Goal: Information Seeking & Learning: Learn about a topic

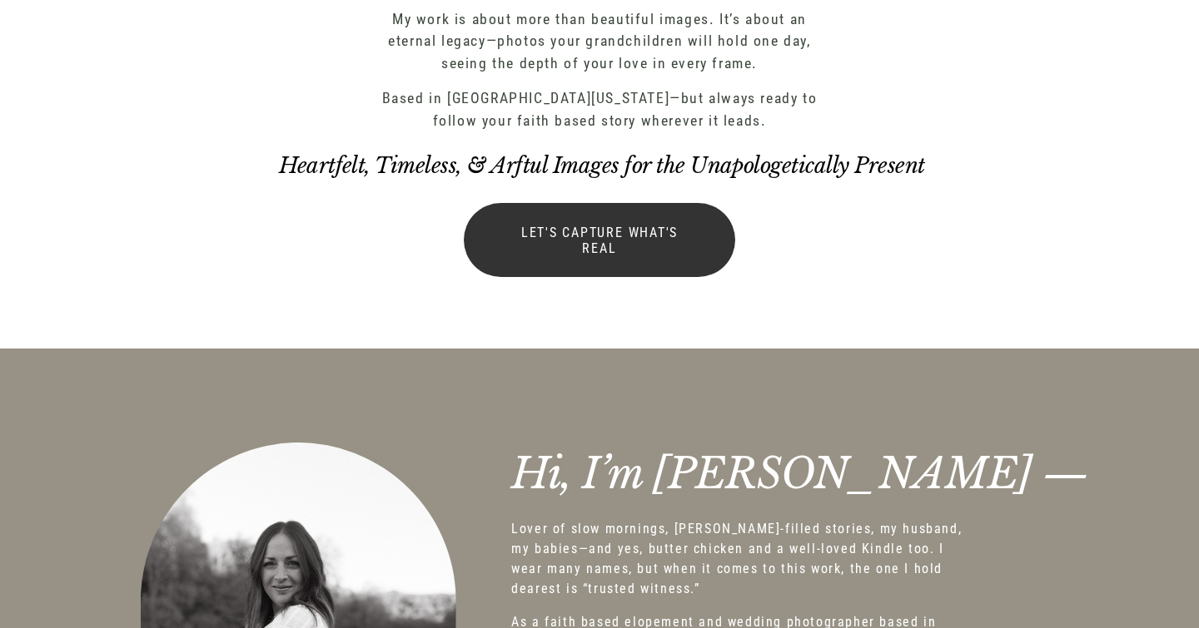
scroll to position [1117, 0]
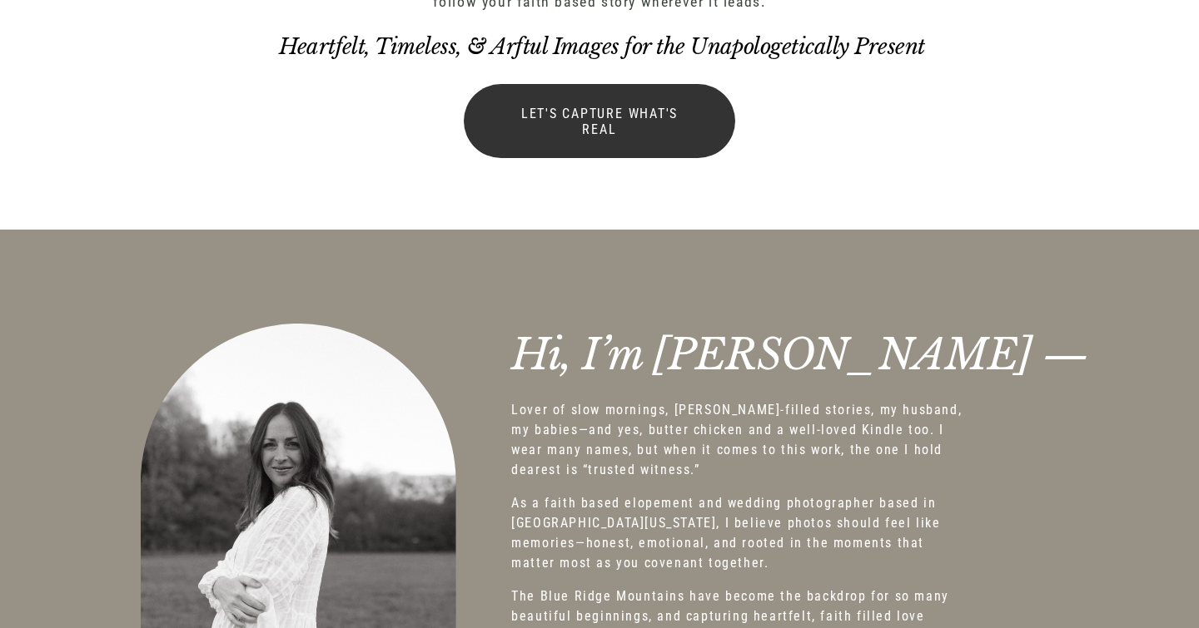
click at [580, 113] on link "Let's Capture what's real" at bounding box center [599, 121] width 271 height 74
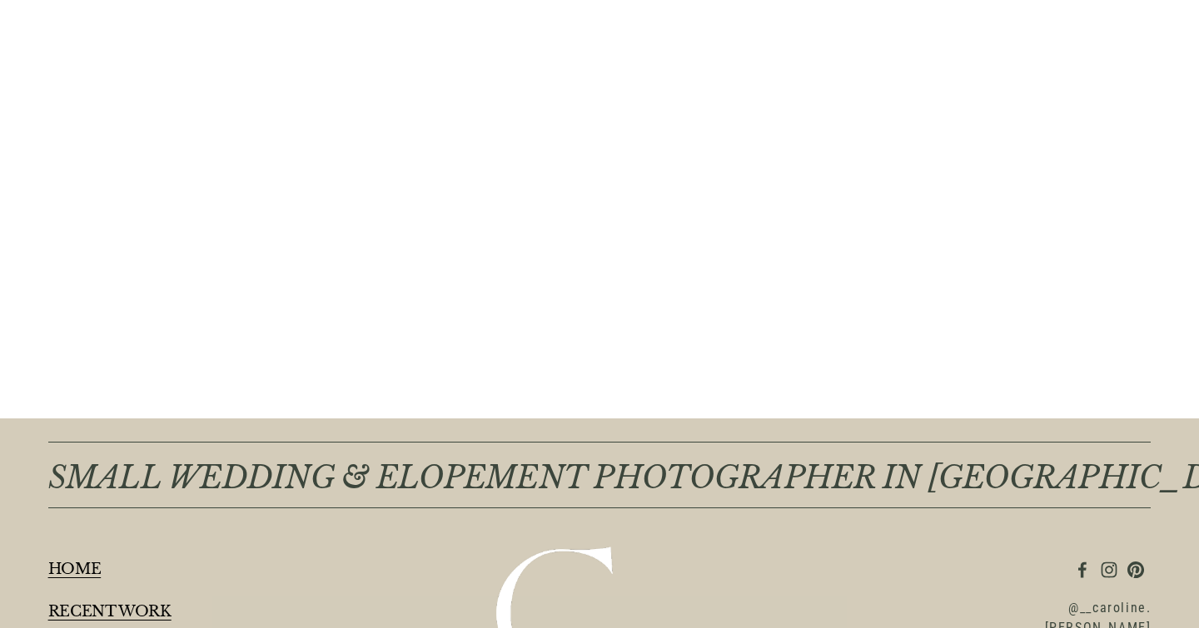
scroll to position [2288, 0]
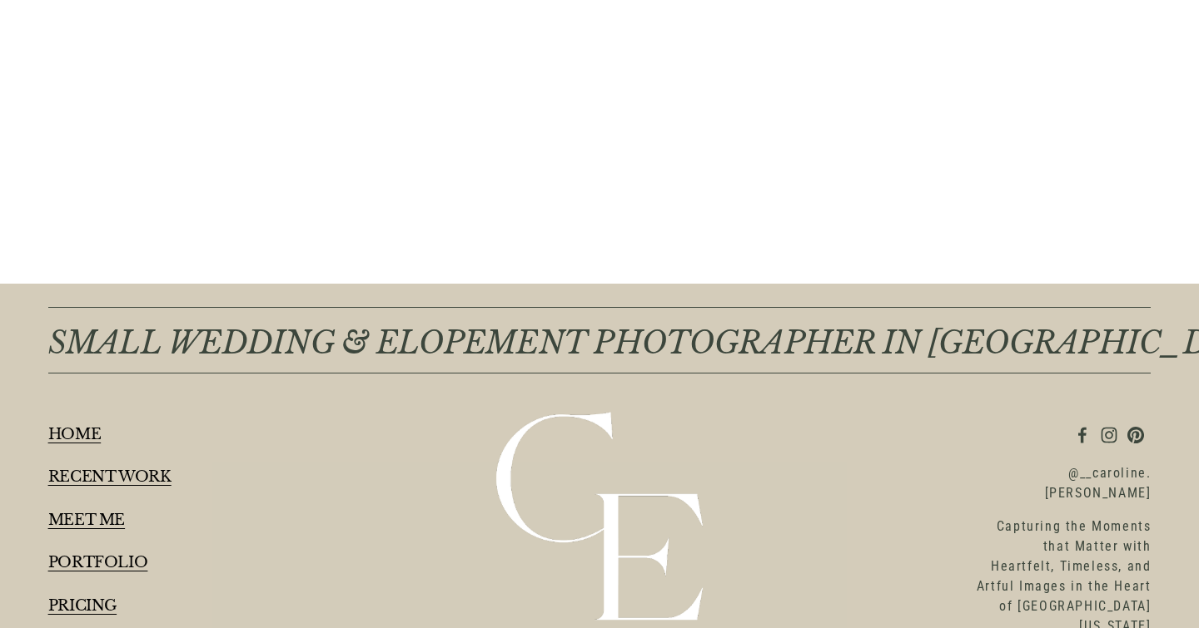
click at [121, 469] on link "RECENT WORK" at bounding box center [109, 477] width 123 height 16
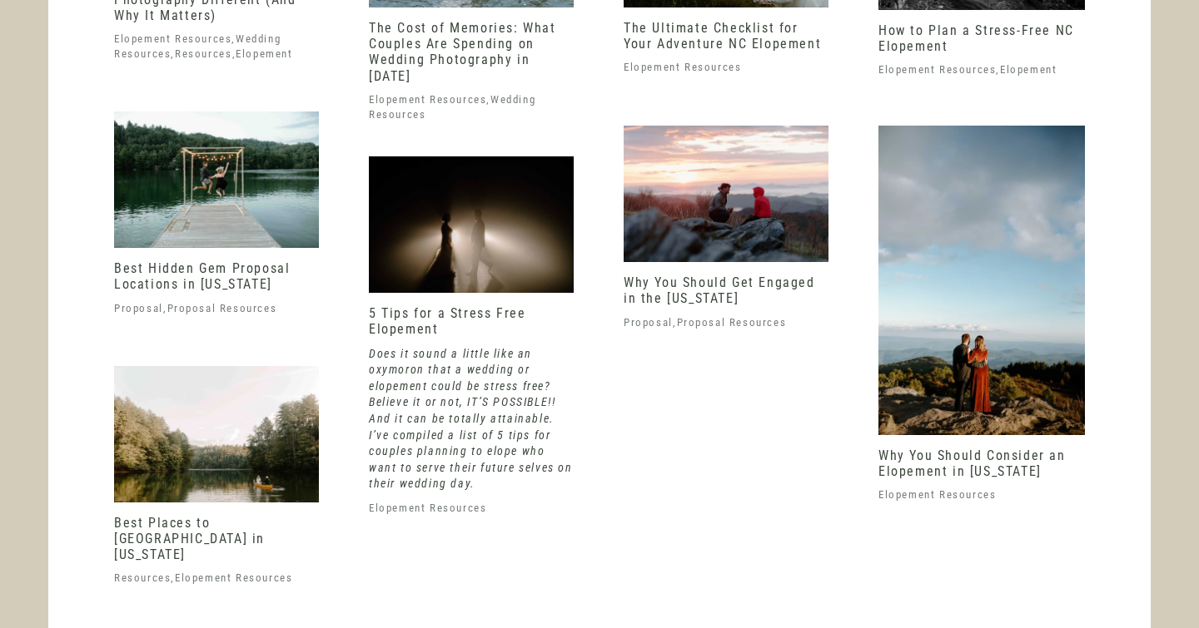
scroll to position [6277, 0]
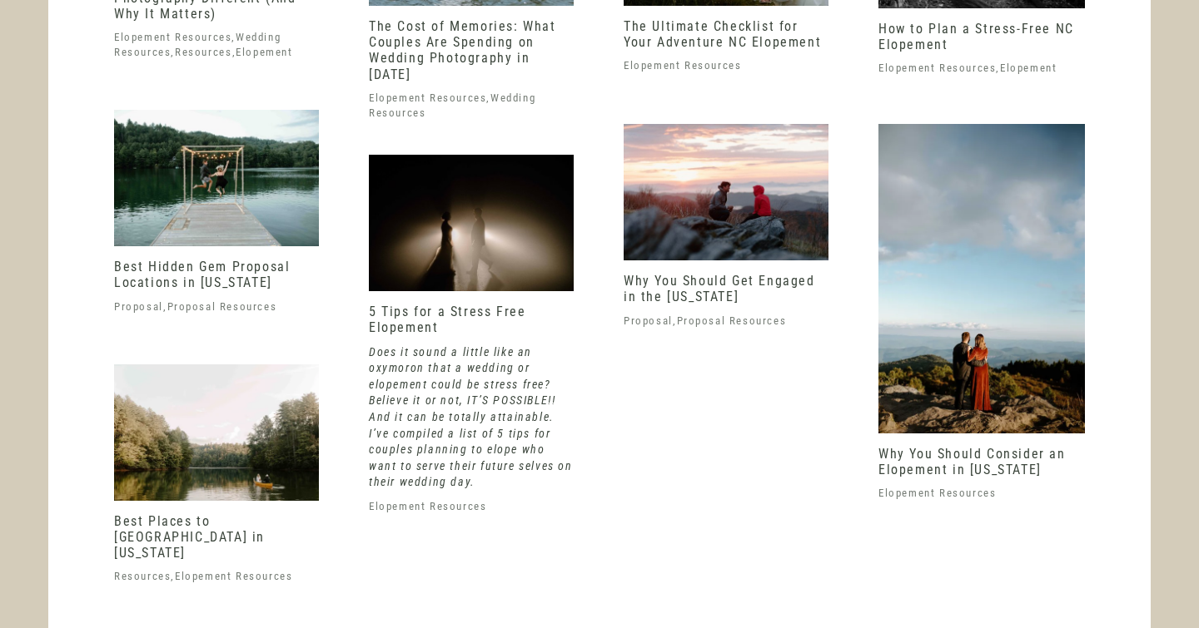
click at [736, 207] on img at bounding box center [725, 192] width 205 height 137
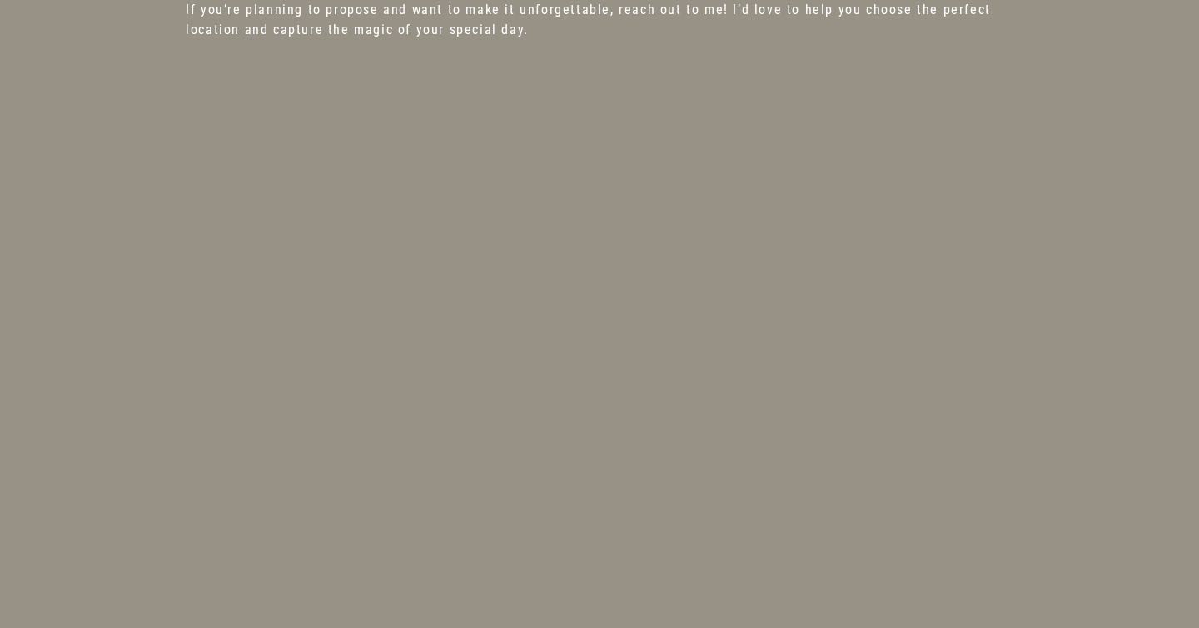
scroll to position [3270, 0]
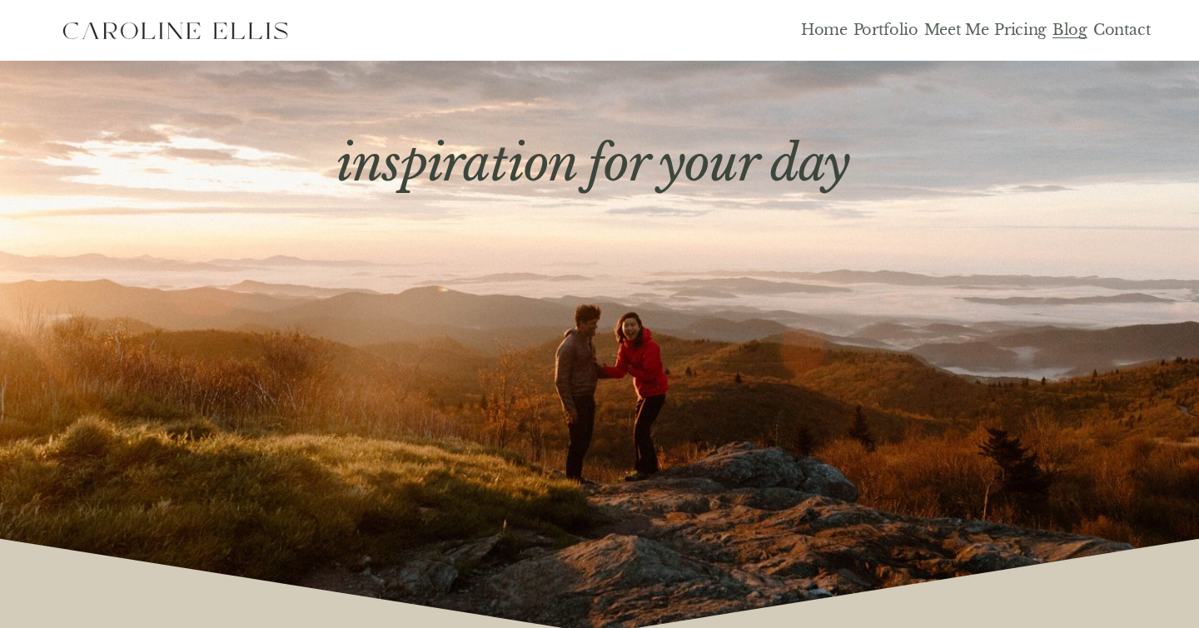
click at [1016, 32] on link "Pricing" at bounding box center [1020, 30] width 52 height 19
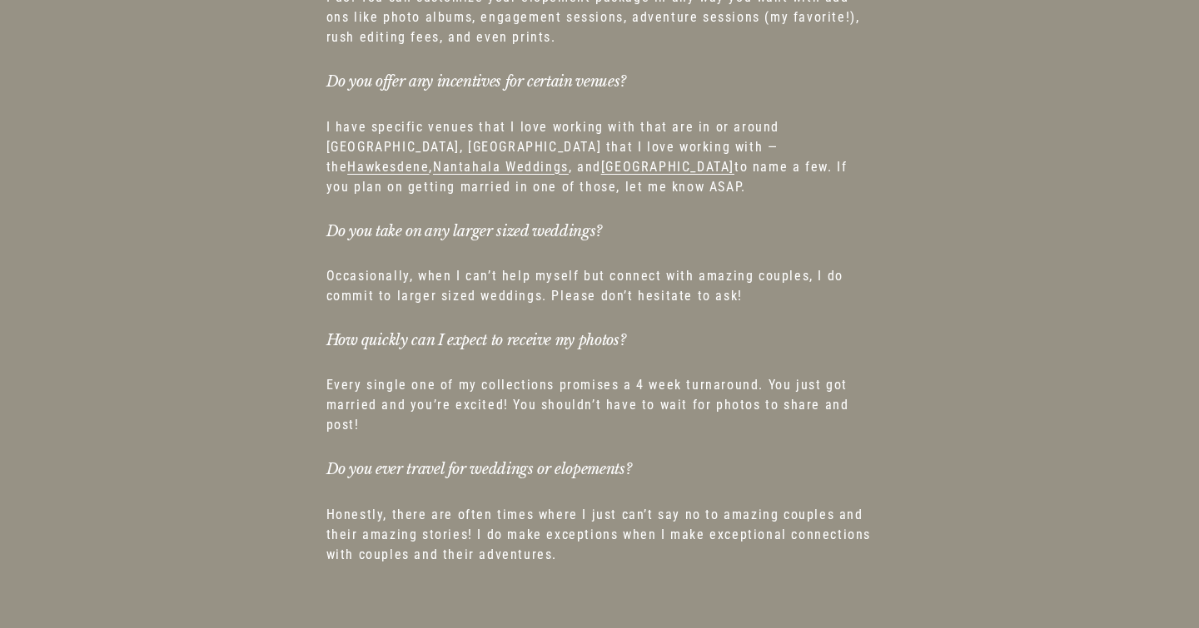
scroll to position [9172, 0]
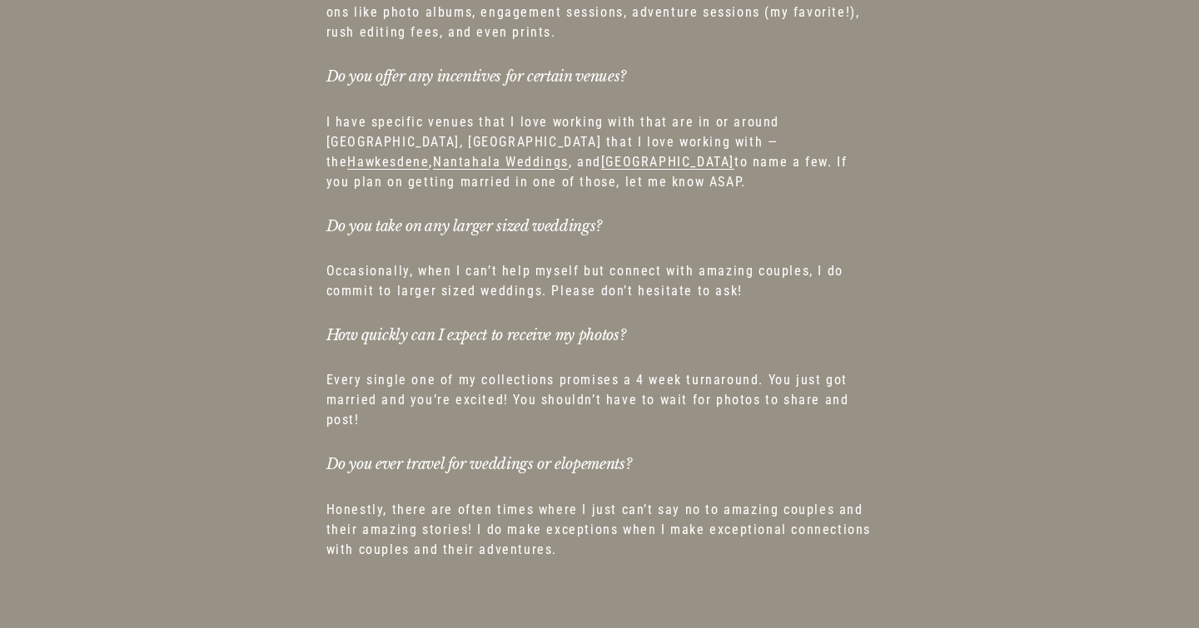
click at [429, 154] on span "Hawkesdene" at bounding box center [388, 162] width 82 height 16
click at [569, 154] on span "Nantahala Weddings" at bounding box center [501, 162] width 136 height 16
click at [734, 154] on span "Snowbird Mountain Lodge" at bounding box center [667, 162] width 133 height 16
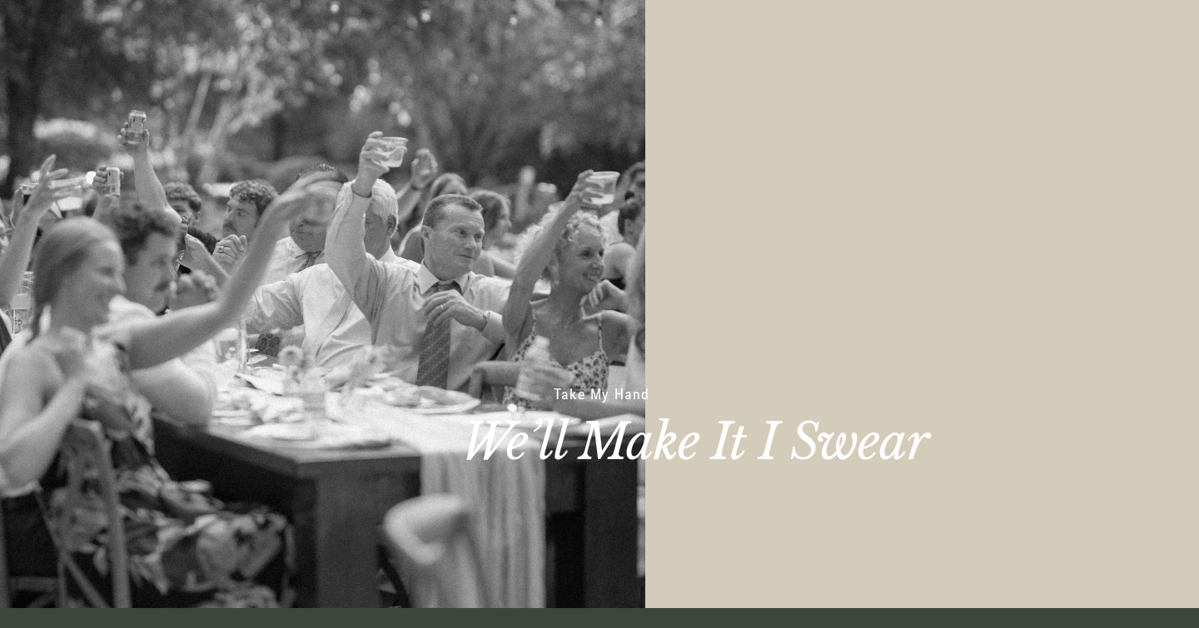
scroll to position [0, 0]
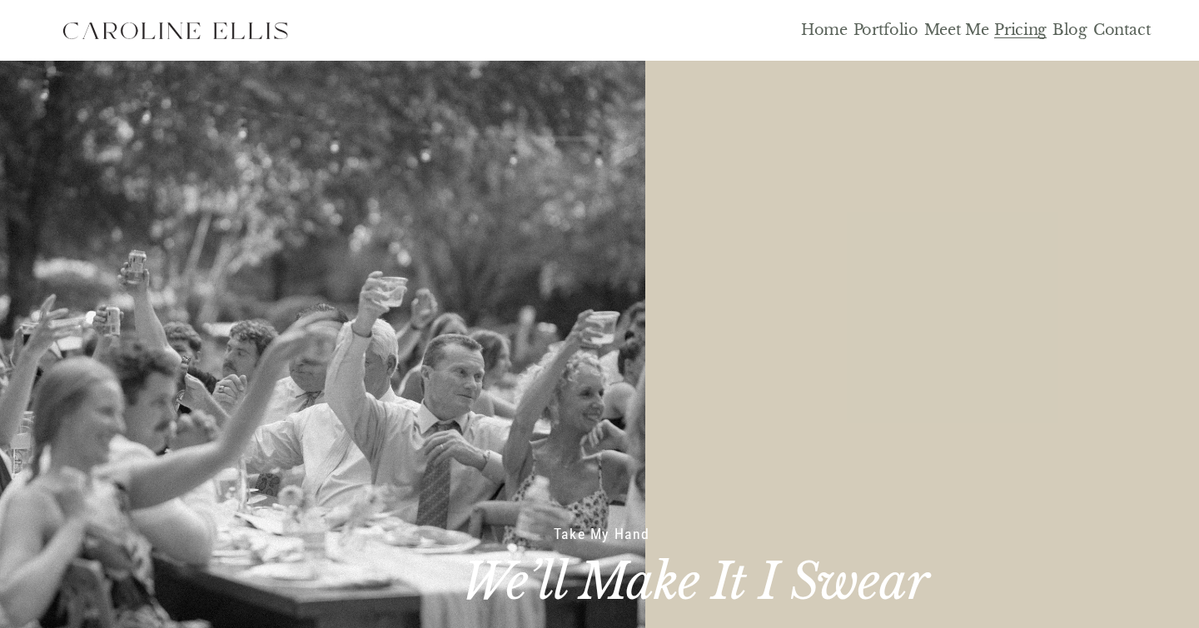
click at [1026, 30] on link "Pricing" at bounding box center [1020, 30] width 52 height 19
click at [897, 22] on link "Portfolio" at bounding box center [885, 30] width 65 height 19
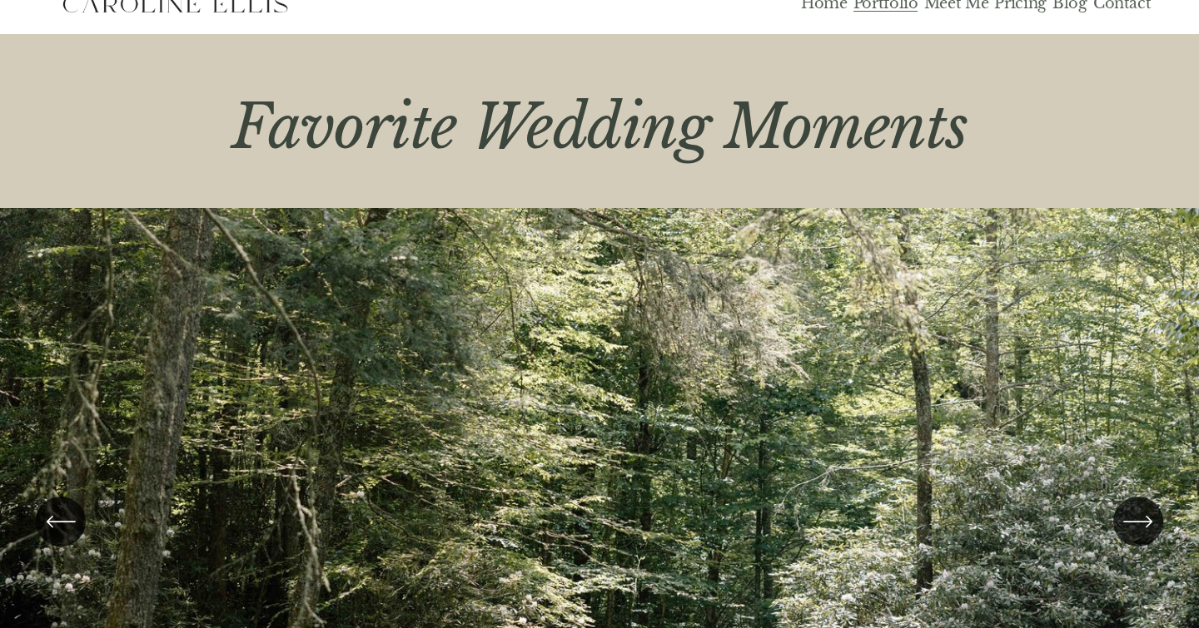
scroll to position [273, 0]
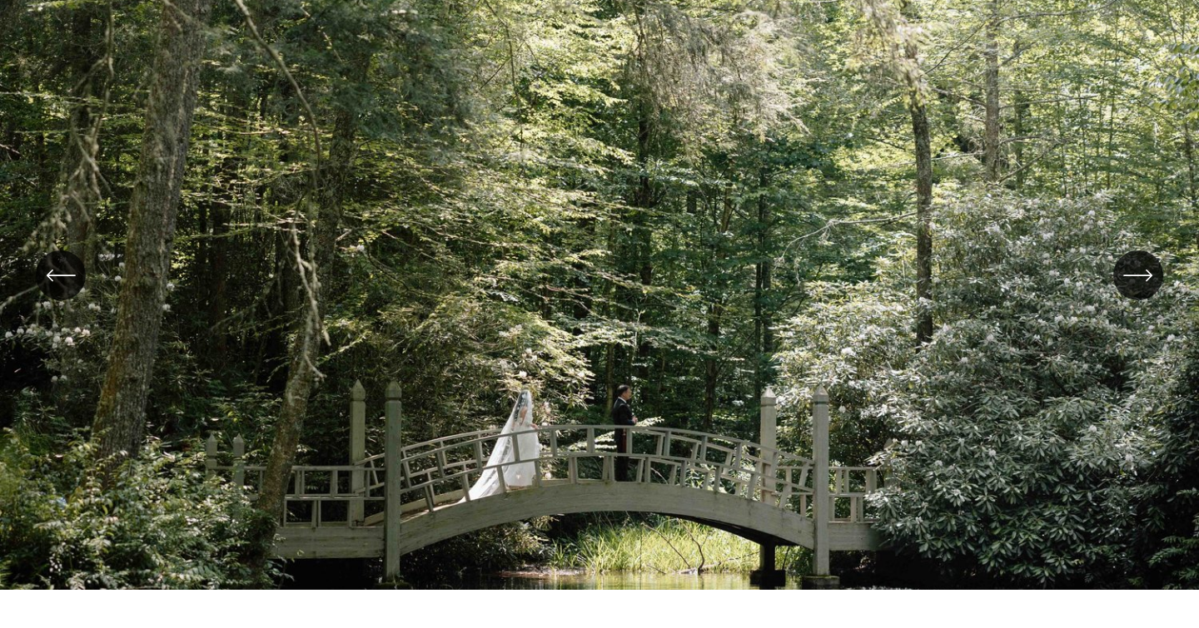
click at [1141, 267] on icon "\a \a \a Next\a \a" at bounding box center [1138, 276] width 30 height 30
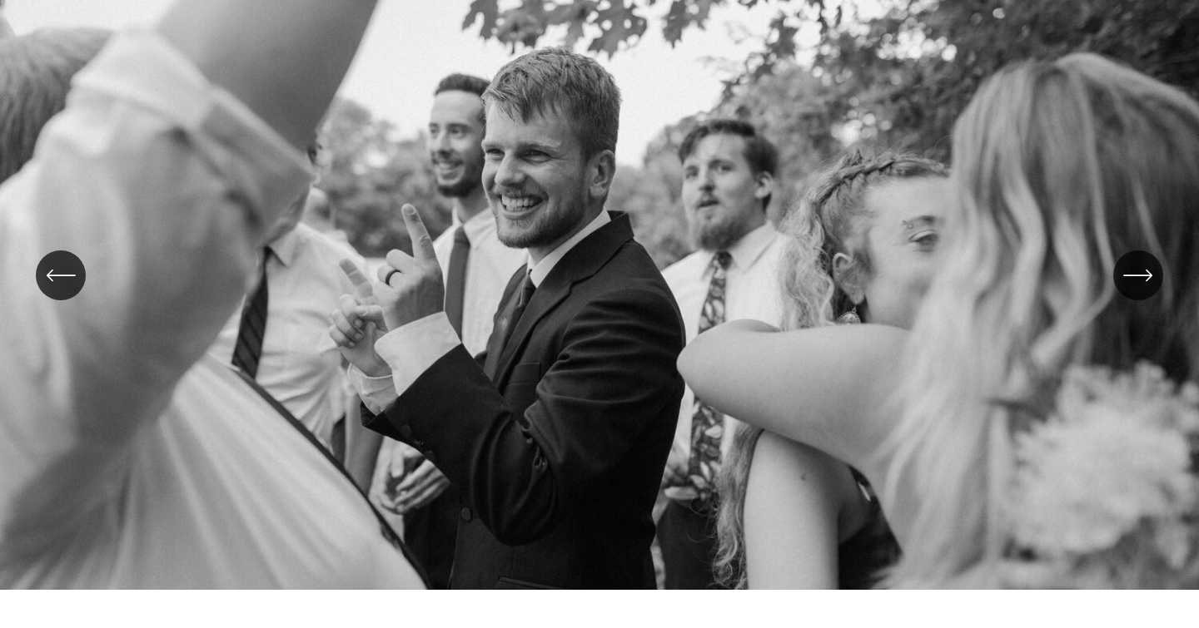
click at [1141, 267] on icon "\a \a \a Next\a \a" at bounding box center [1138, 276] width 30 height 30
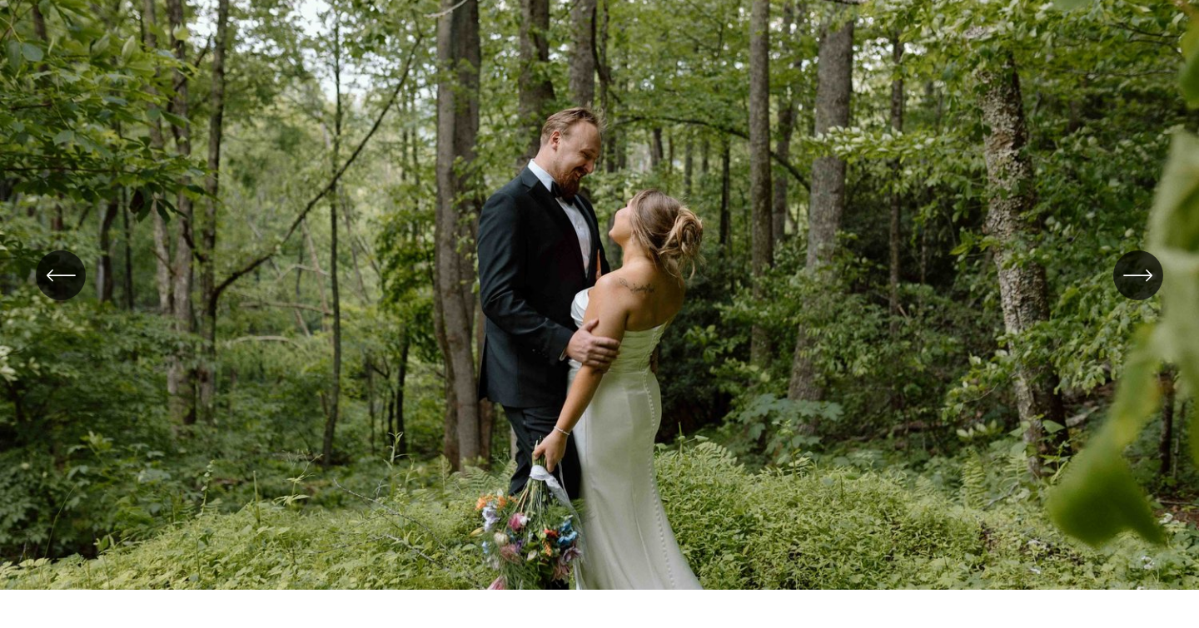
click at [1141, 267] on icon "\a \a \a Next\a \a" at bounding box center [1138, 276] width 30 height 30
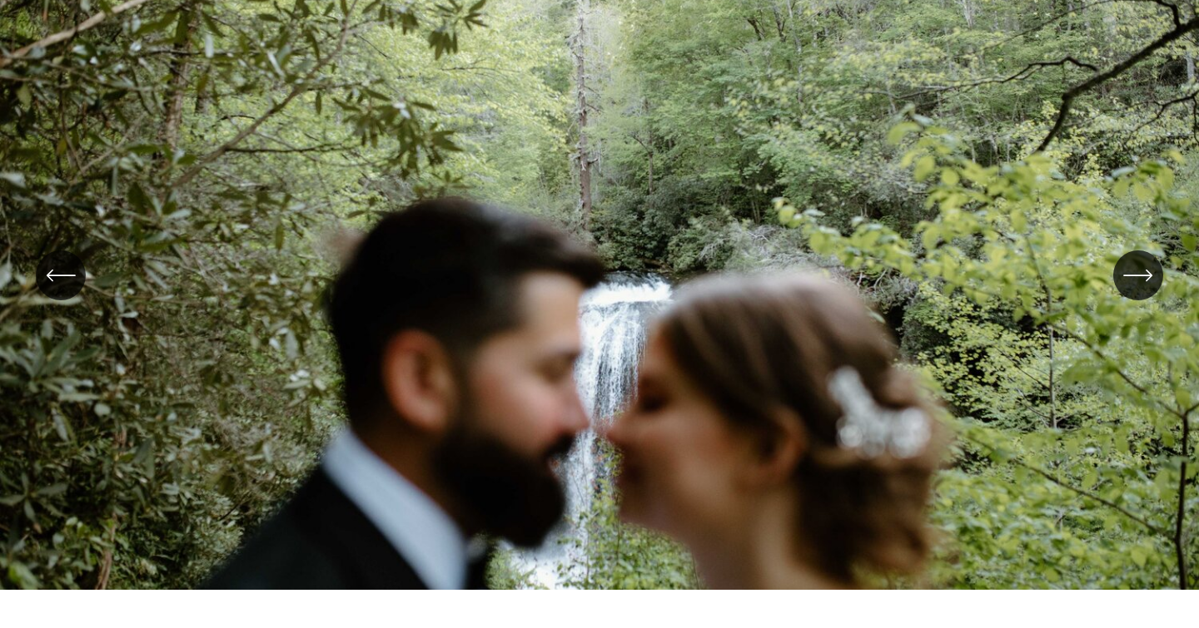
click at [1141, 267] on icon "\a \a \a Next\a \a" at bounding box center [1138, 276] width 30 height 30
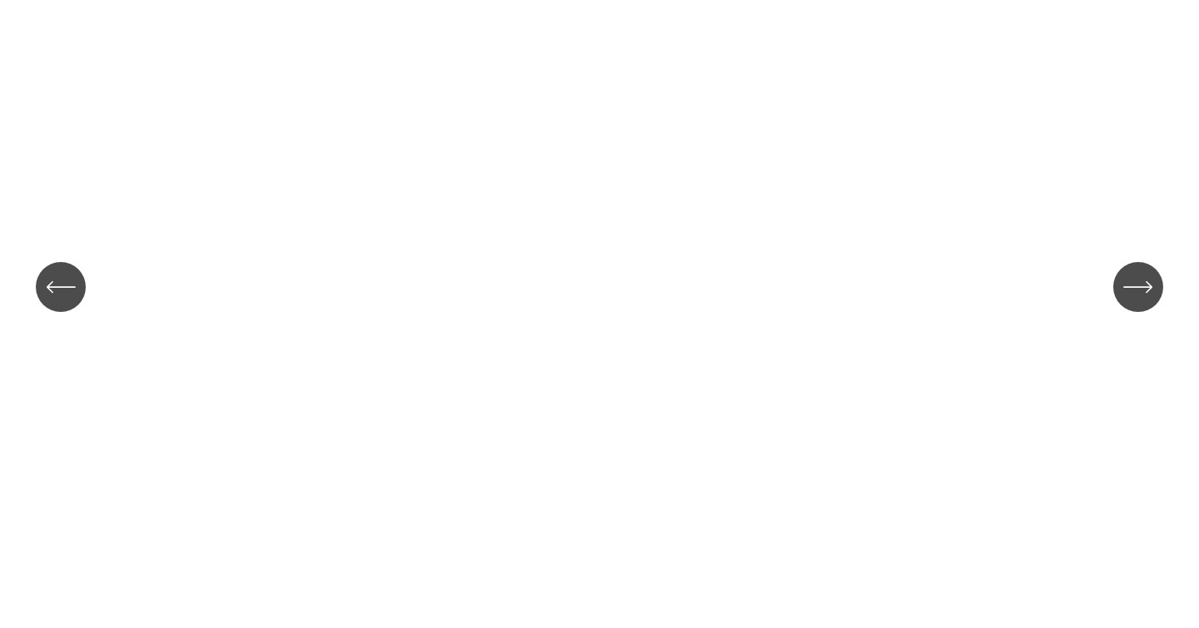
scroll to position [256, 0]
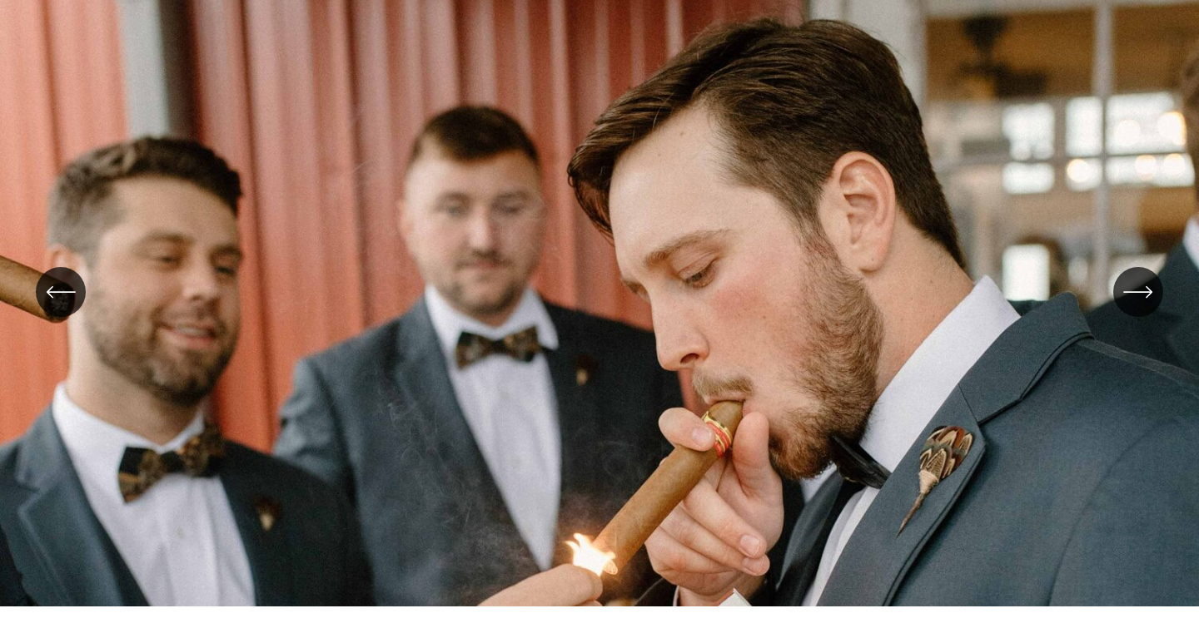
click at [1135, 299] on icon "\a \a \a Next\a \a" at bounding box center [1138, 292] width 30 height 30
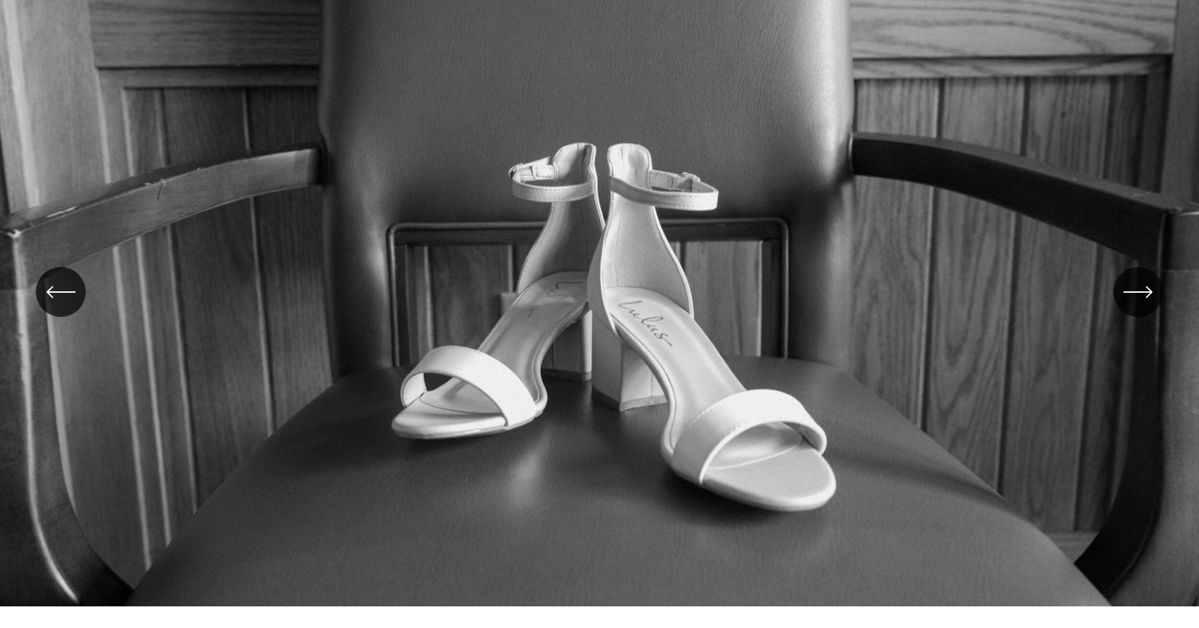
click at [1135, 299] on icon "\a \a \a Next\a \a" at bounding box center [1138, 292] width 30 height 30
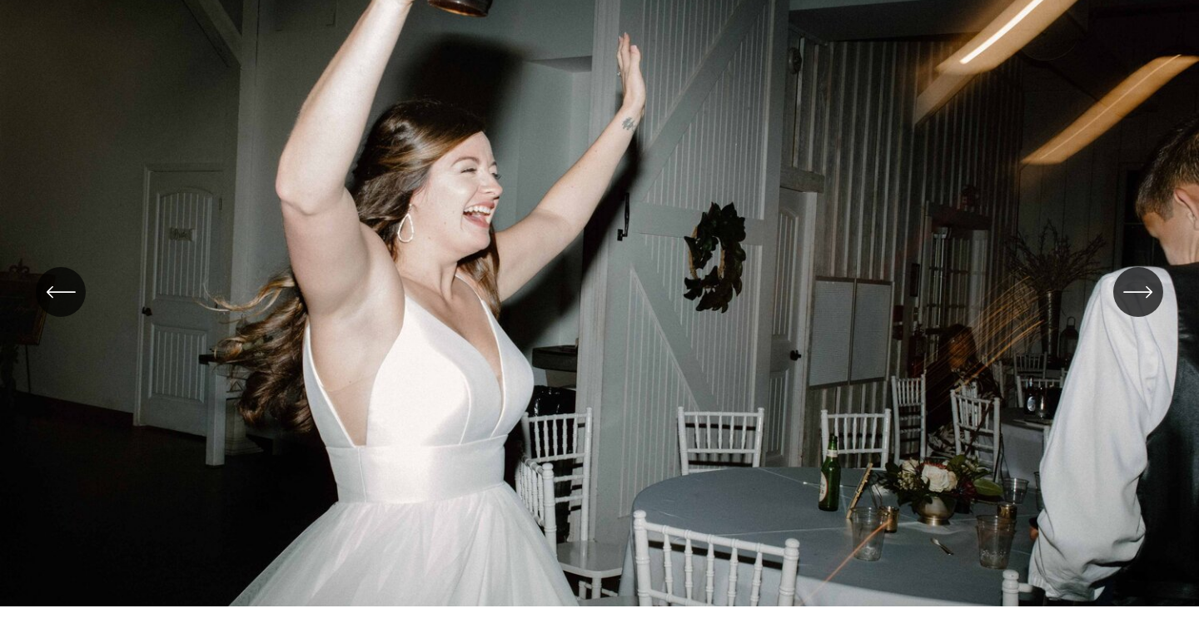
click at [65, 296] on icon "\a \a Previous\a \a \a" at bounding box center [61, 292] width 30 height 30
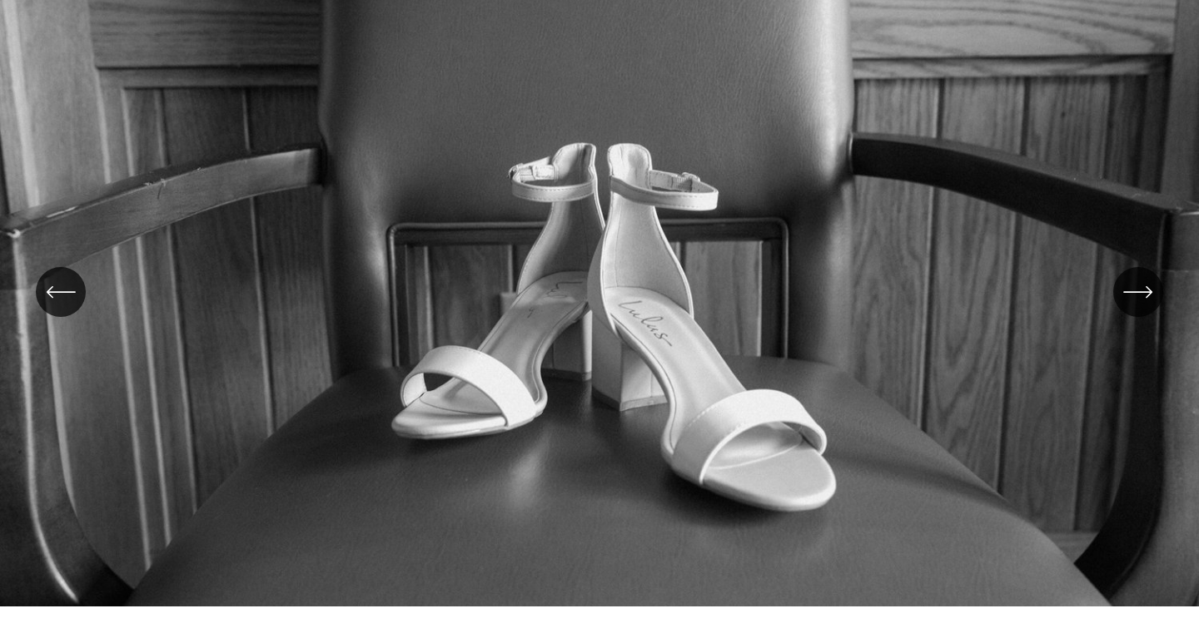
click at [1144, 293] on icon "\a \a \a Next\a \a" at bounding box center [1137, 293] width 27 height 0
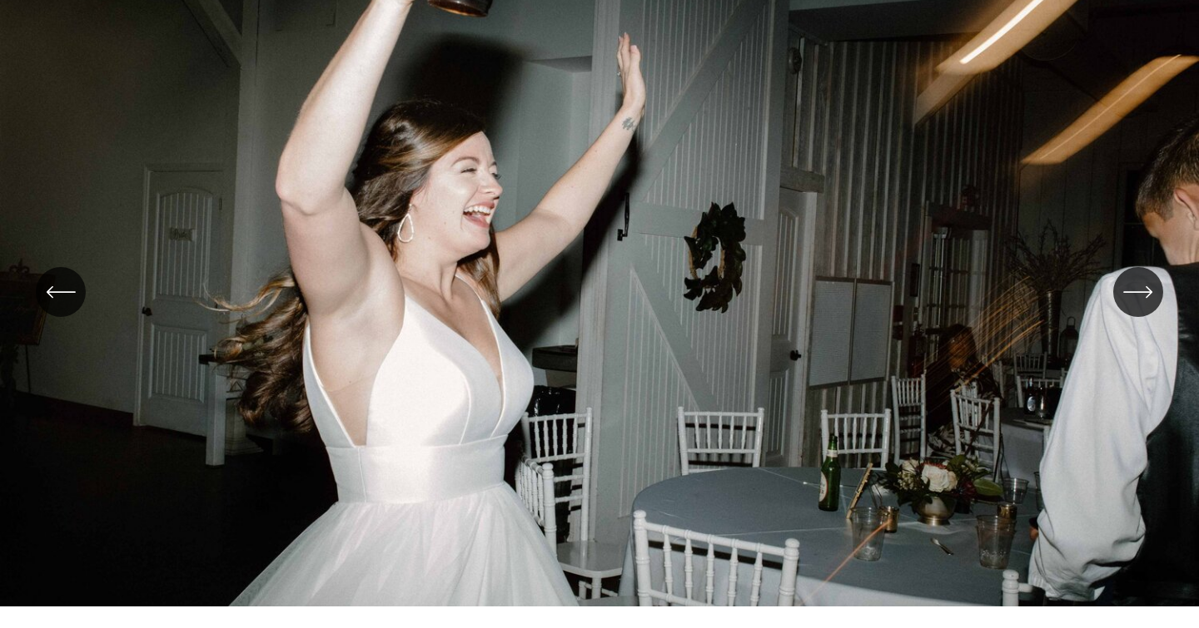
click at [1144, 293] on icon "\a \a \a Next\a \a" at bounding box center [1137, 293] width 27 height 0
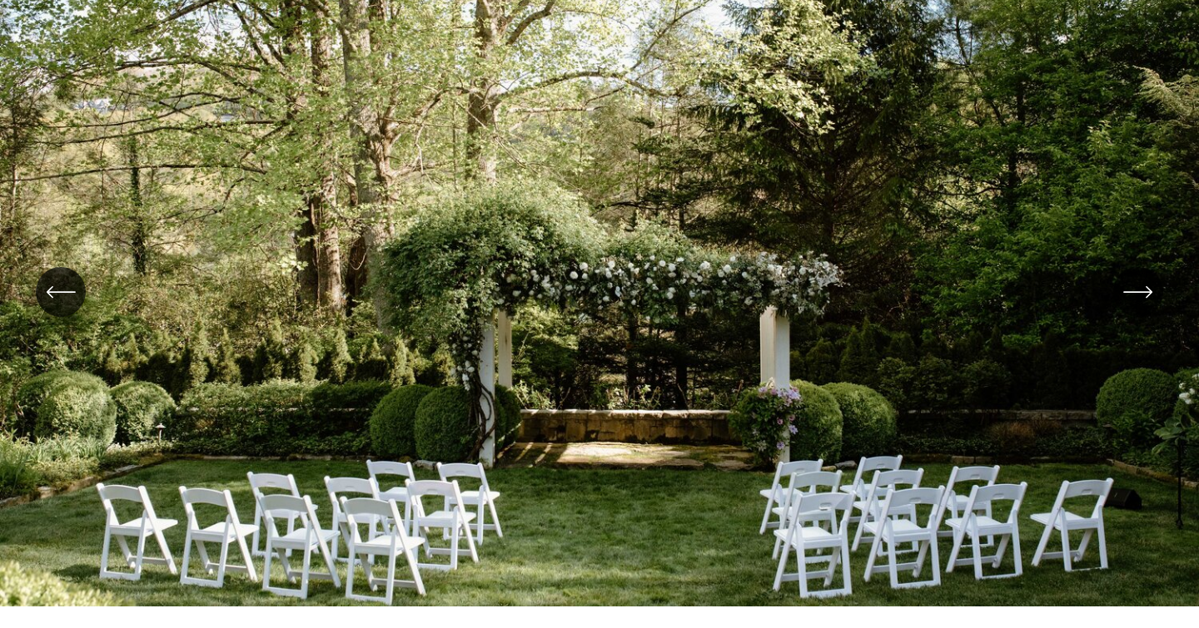
click at [1144, 293] on icon "\a \a \a Next\a \a" at bounding box center [1137, 293] width 27 height 0
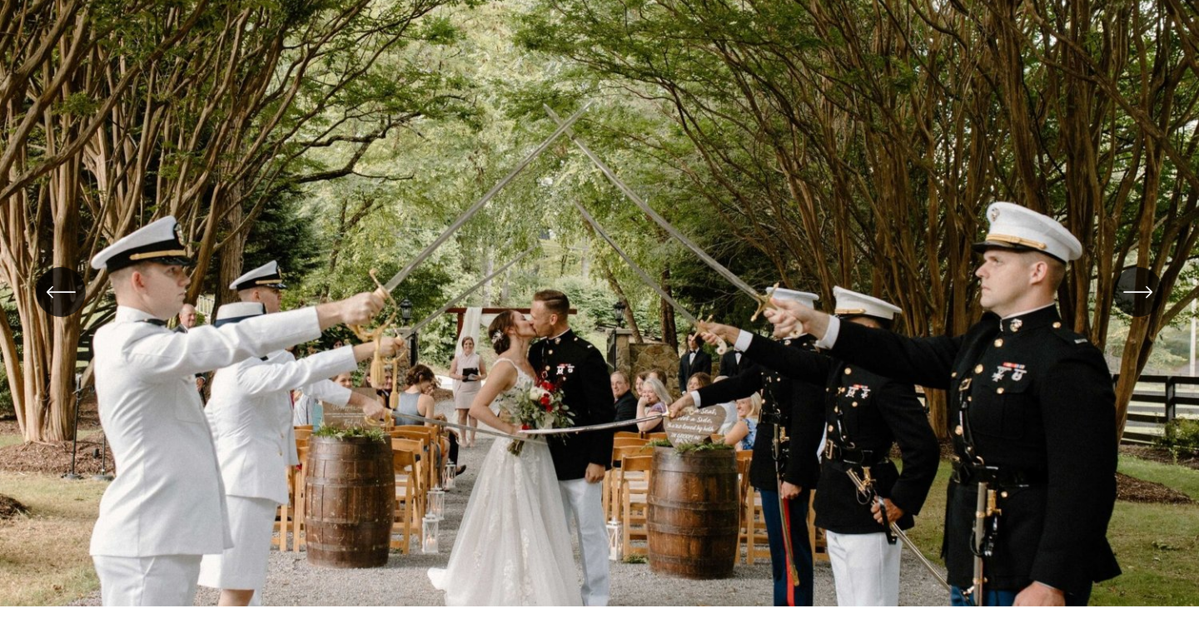
click at [1132, 300] on icon "\a \a \a Next\a \a" at bounding box center [1138, 292] width 30 height 30
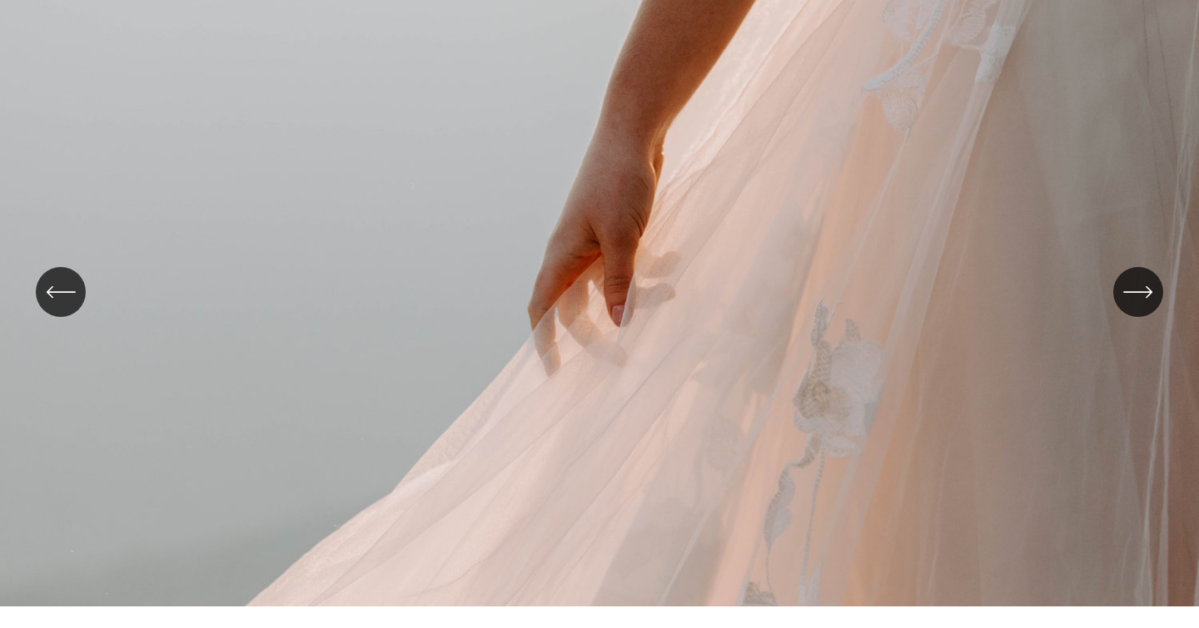
click at [1132, 300] on icon "\a \a \a Next\a \a" at bounding box center [1138, 292] width 30 height 30
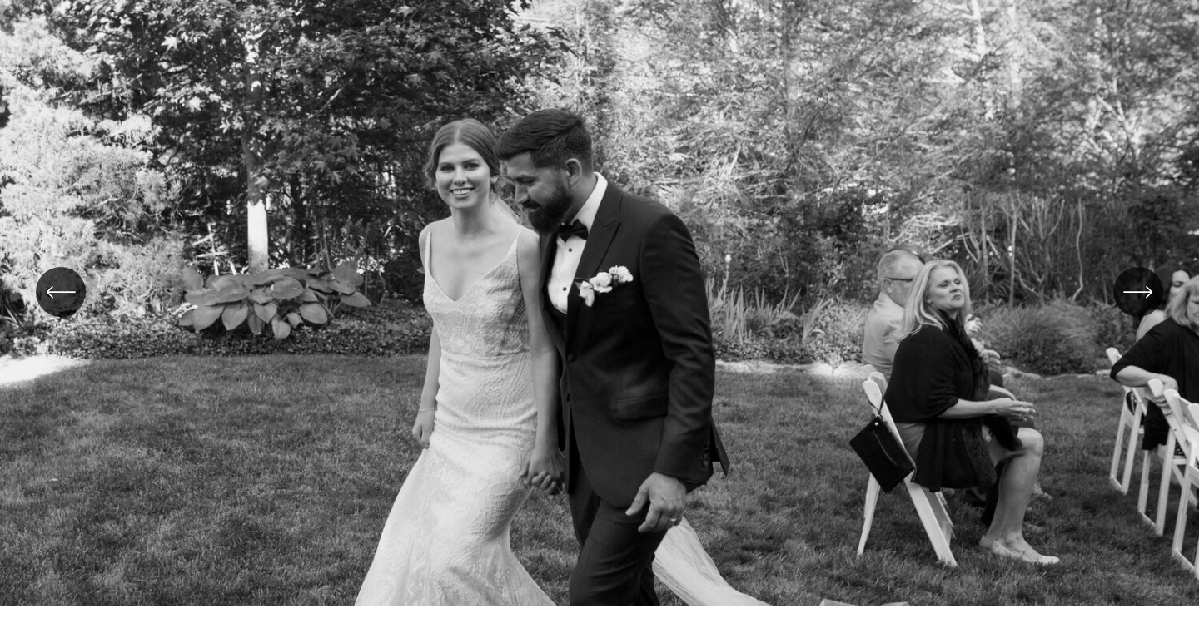
click at [1132, 301] on icon "\a \a \a Next\a \a" at bounding box center [1138, 292] width 30 height 30
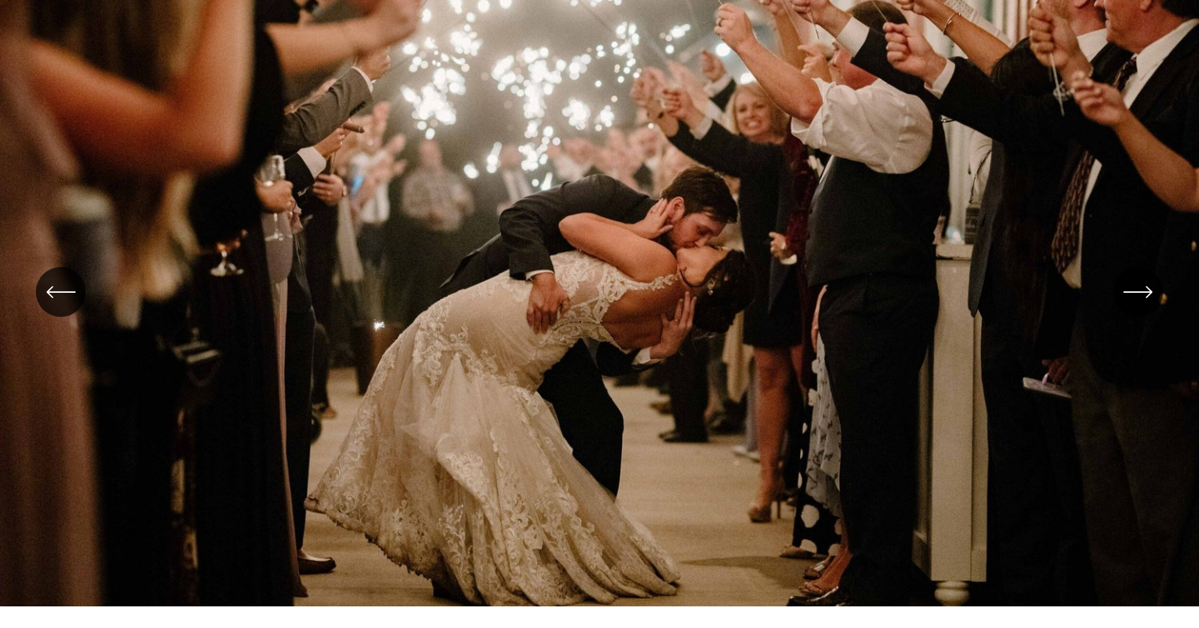
click at [1132, 301] on icon "\a \a \a Next\a \a" at bounding box center [1138, 292] width 30 height 30
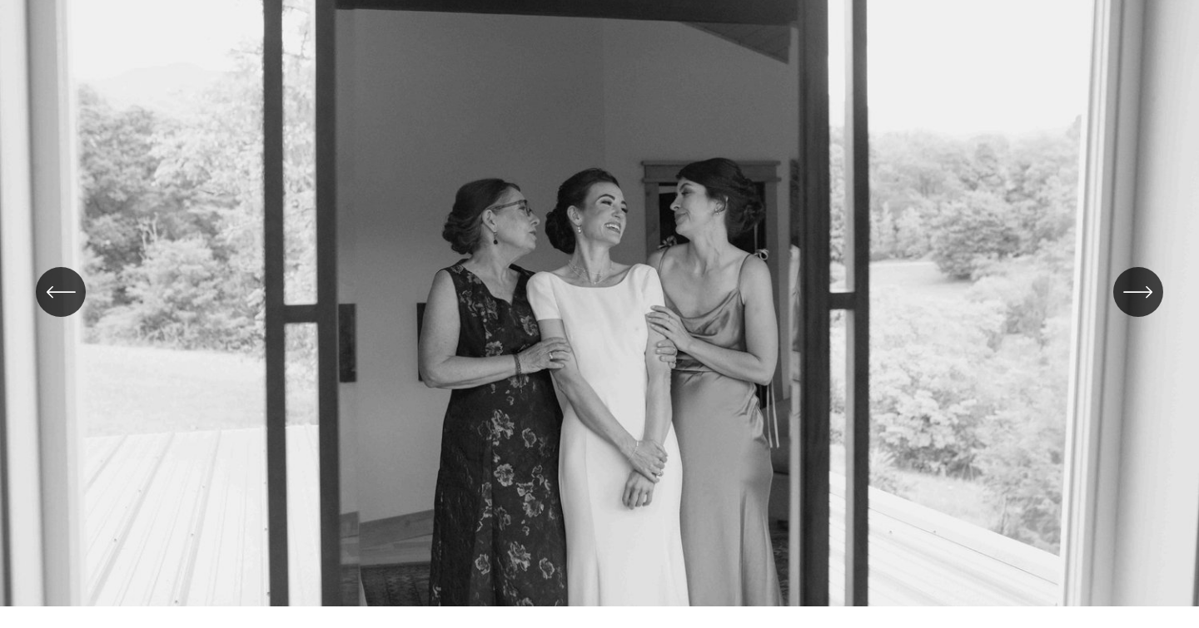
click at [1132, 300] on icon "\a \a \a Next\a \a" at bounding box center [1138, 292] width 30 height 30
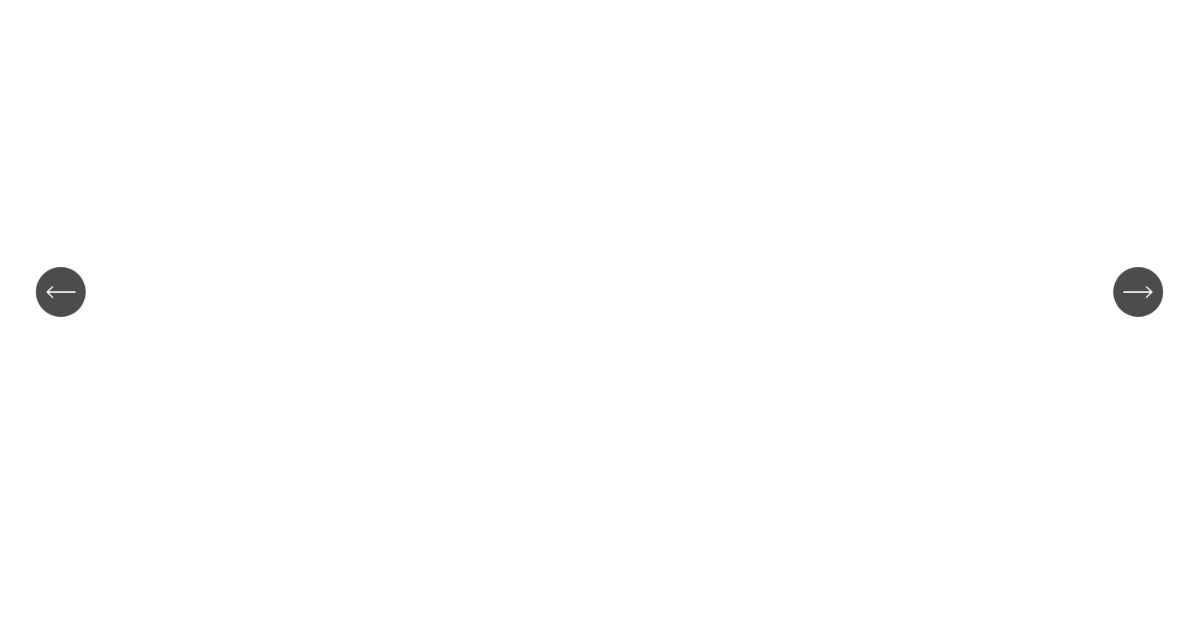
click at [1131, 300] on icon "\a \a \a Next\a \a" at bounding box center [1138, 292] width 30 height 30
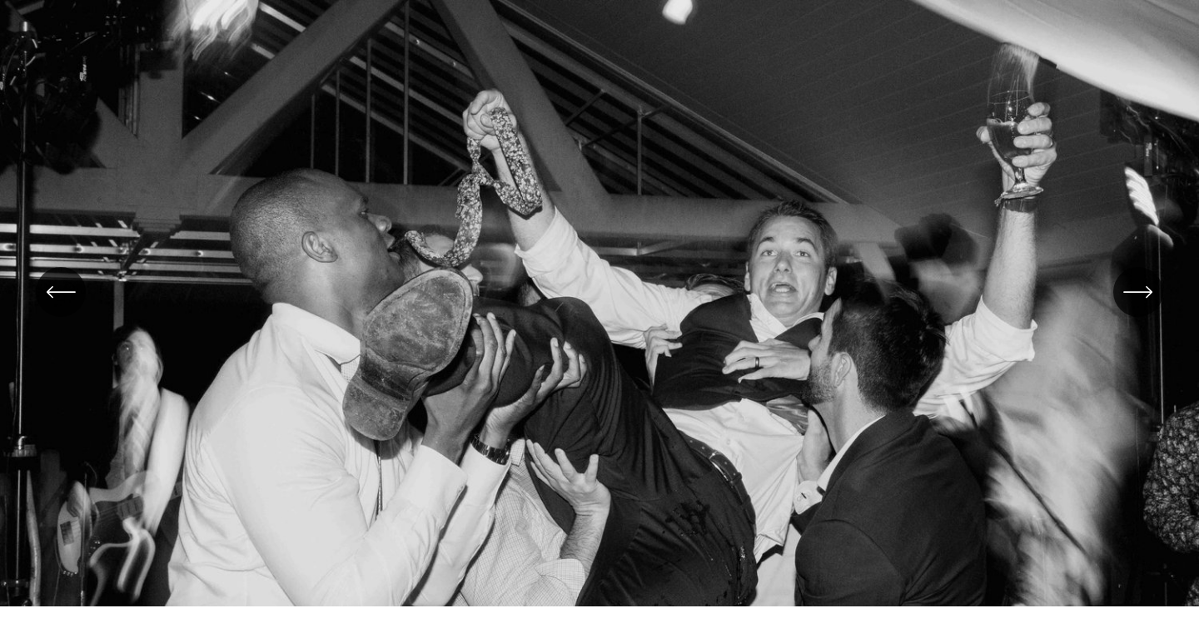
click at [1131, 300] on icon "\a \a \a Next\a \a" at bounding box center [1138, 292] width 30 height 30
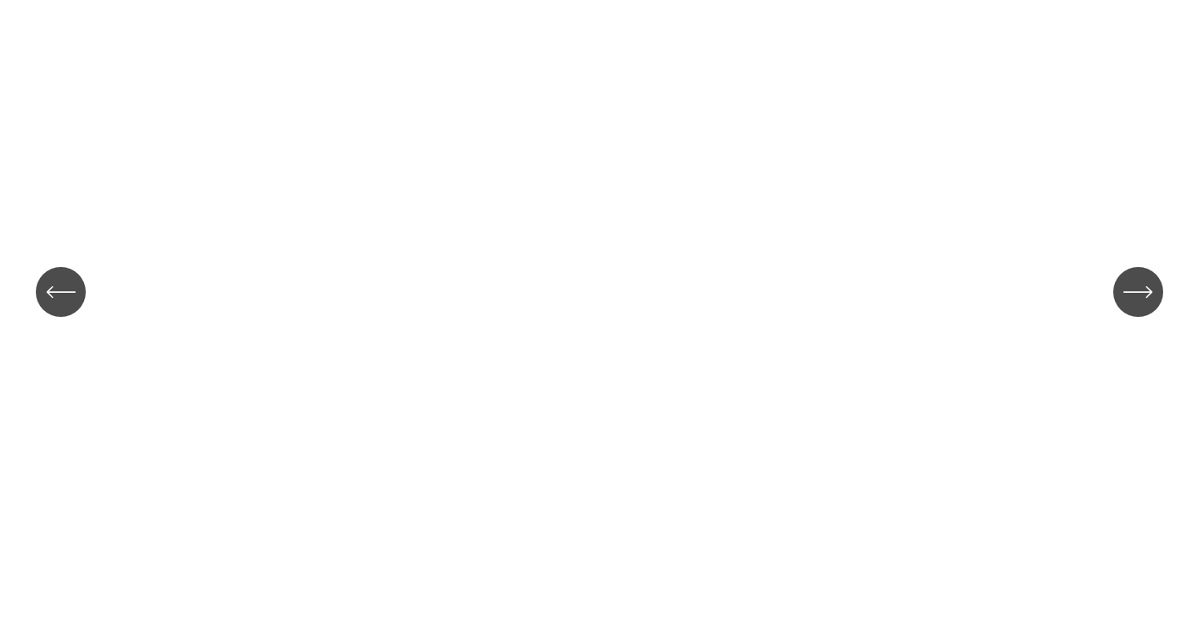
click at [1131, 300] on icon "\a \a \a Next\a \a" at bounding box center [1138, 292] width 30 height 30
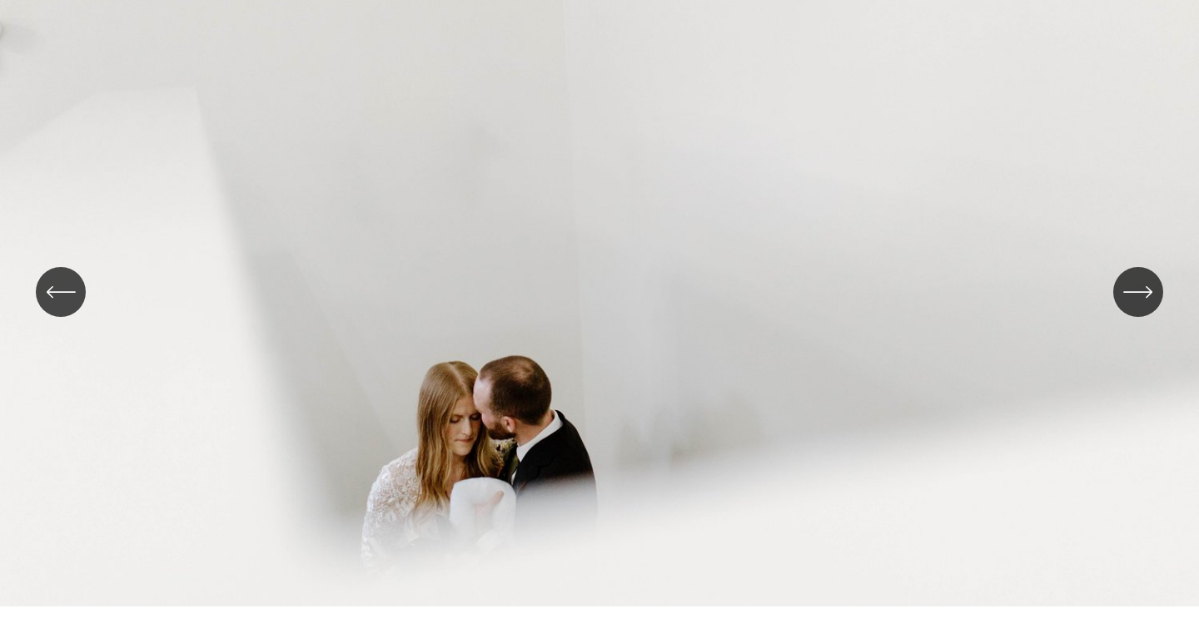
click at [1131, 300] on icon "\a \a \a Next\a \a" at bounding box center [1138, 292] width 30 height 30
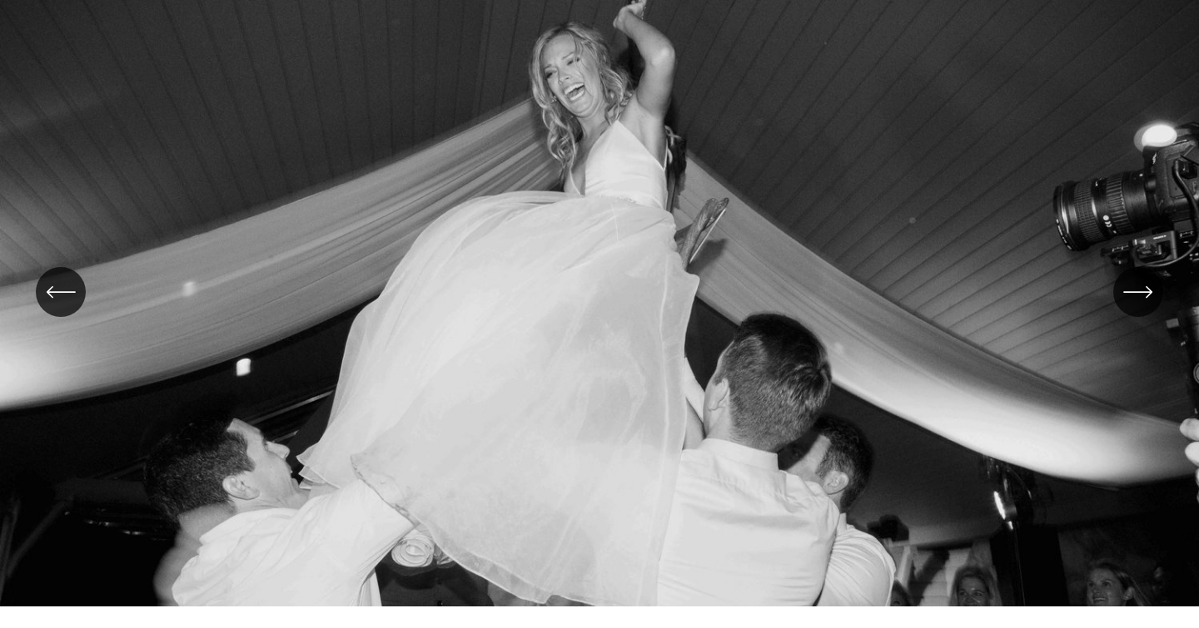
click at [1131, 301] on icon "\a \a \a Next\a \a" at bounding box center [1138, 292] width 30 height 30
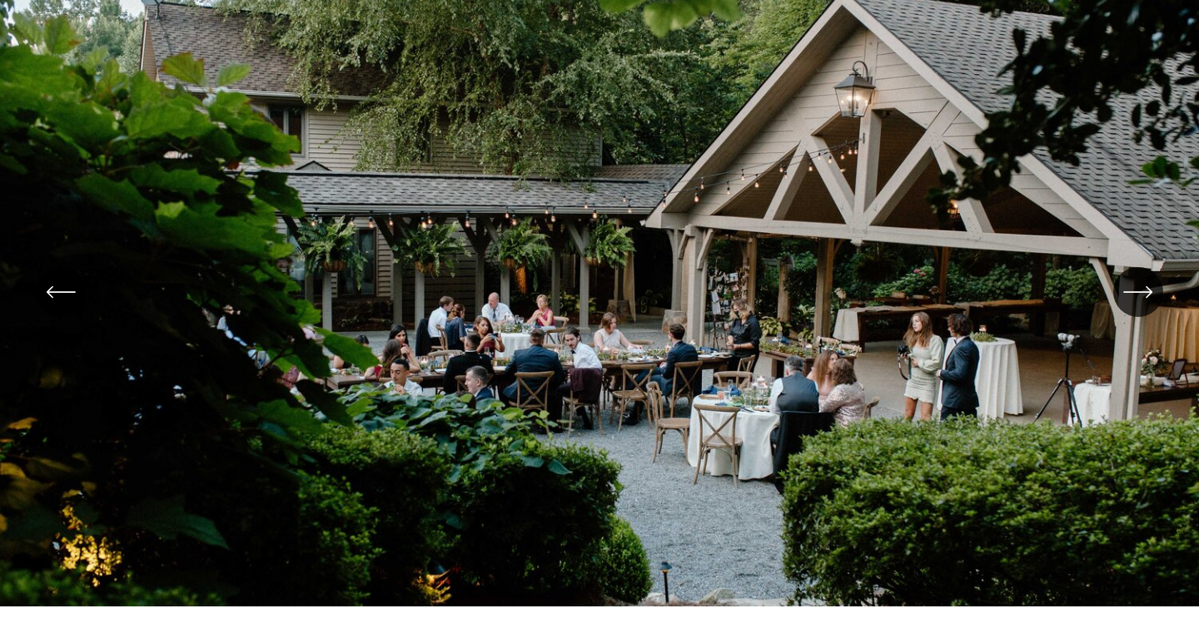
click at [1131, 301] on icon "\a \a \a Next\a \a" at bounding box center [1138, 292] width 30 height 30
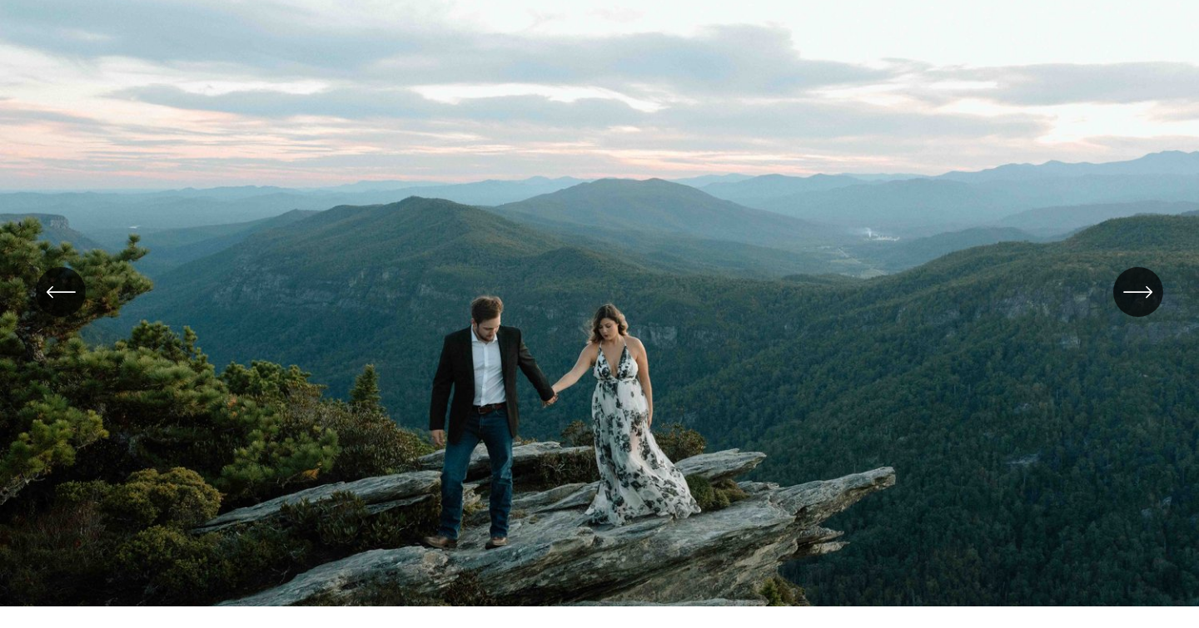
click at [1131, 301] on icon "\a \a \a Next\a \a" at bounding box center [1138, 292] width 30 height 30
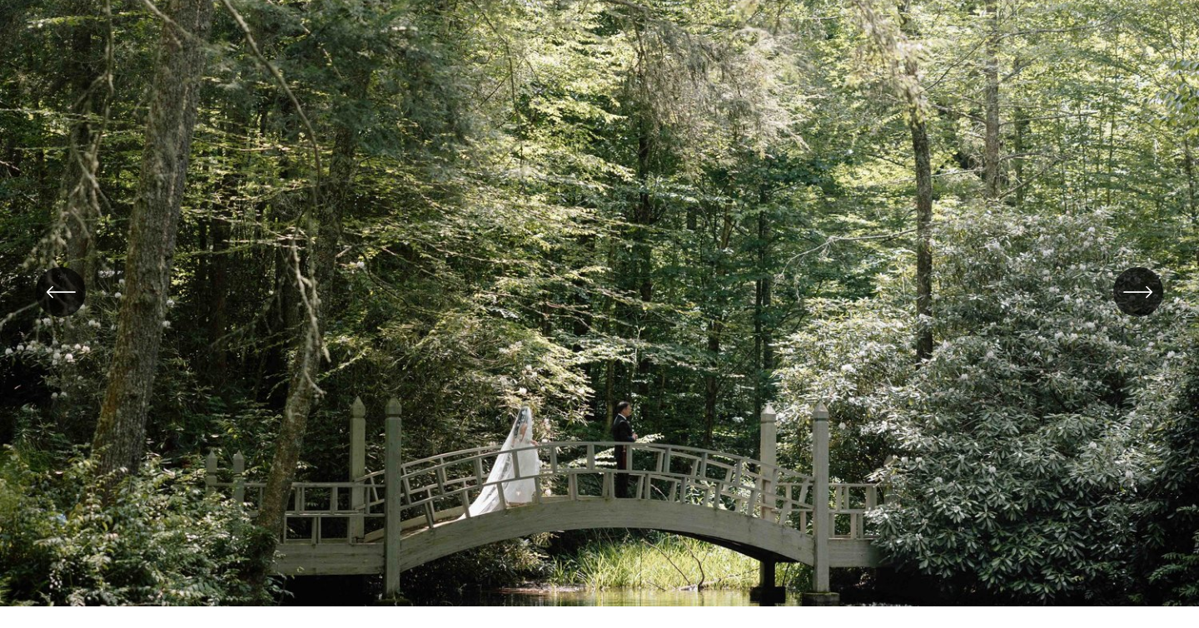
click at [1131, 301] on icon "\a \a \a Next\a \a" at bounding box center [1138, 292] width 30 height 30
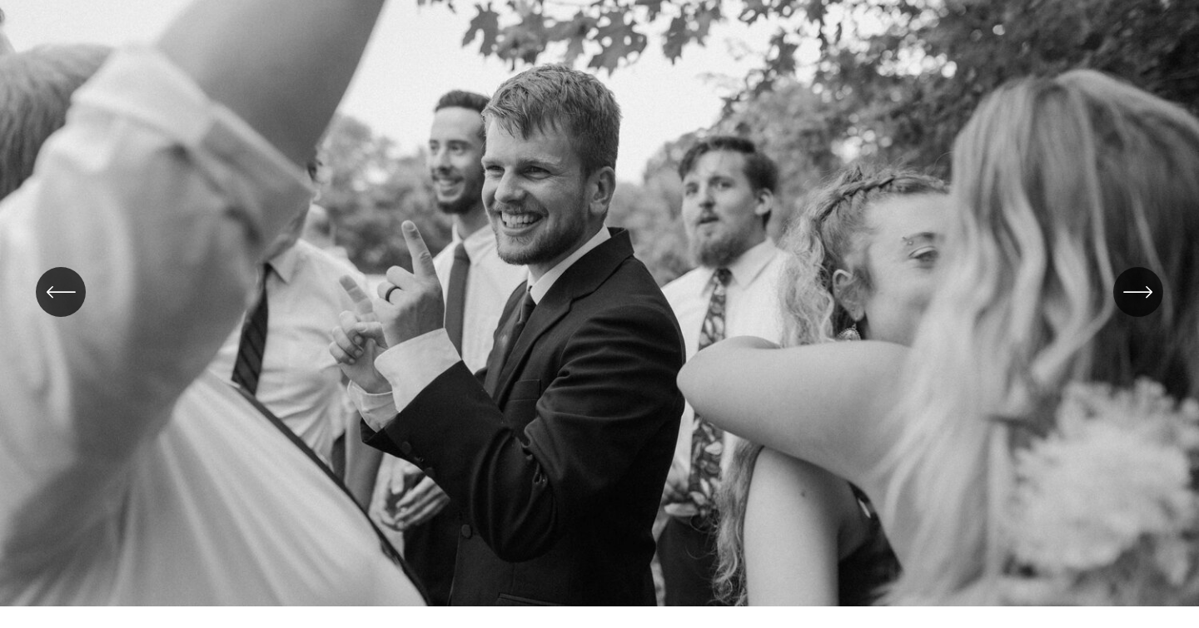
click at [1131, 301] on icon "\a \a \a Next\a \a" at bounding box center [1138, 292] width 30 height 30
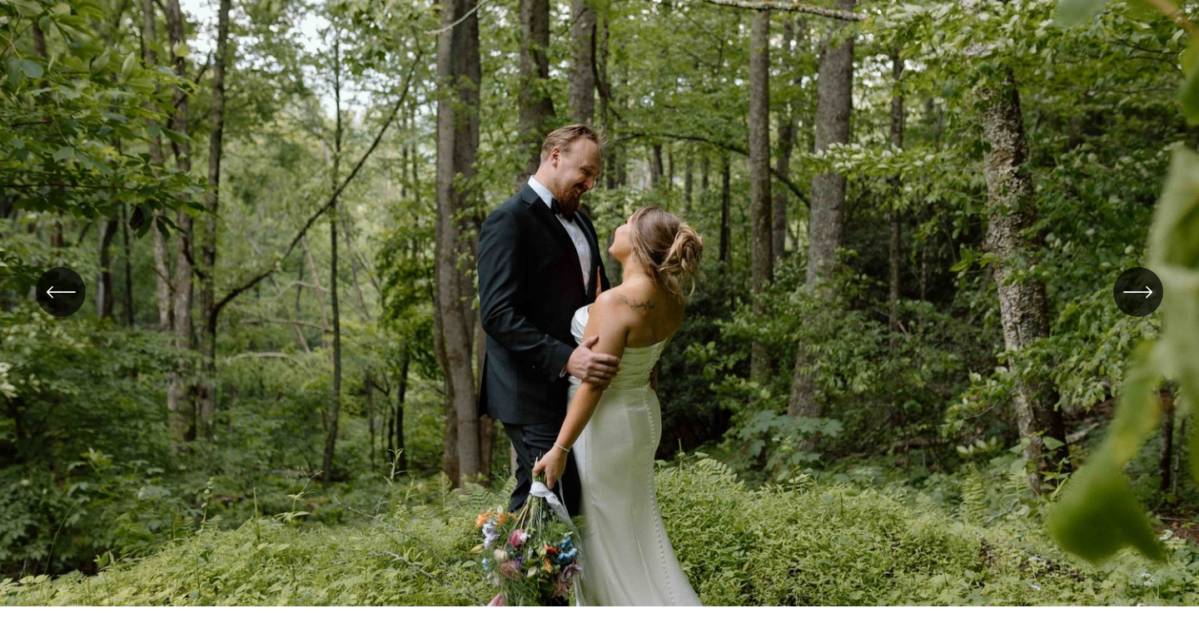
click at [1131, 301] on icon "\a \a \a Next\a \a" at bounding box center [1138, 292] width 30 height 30
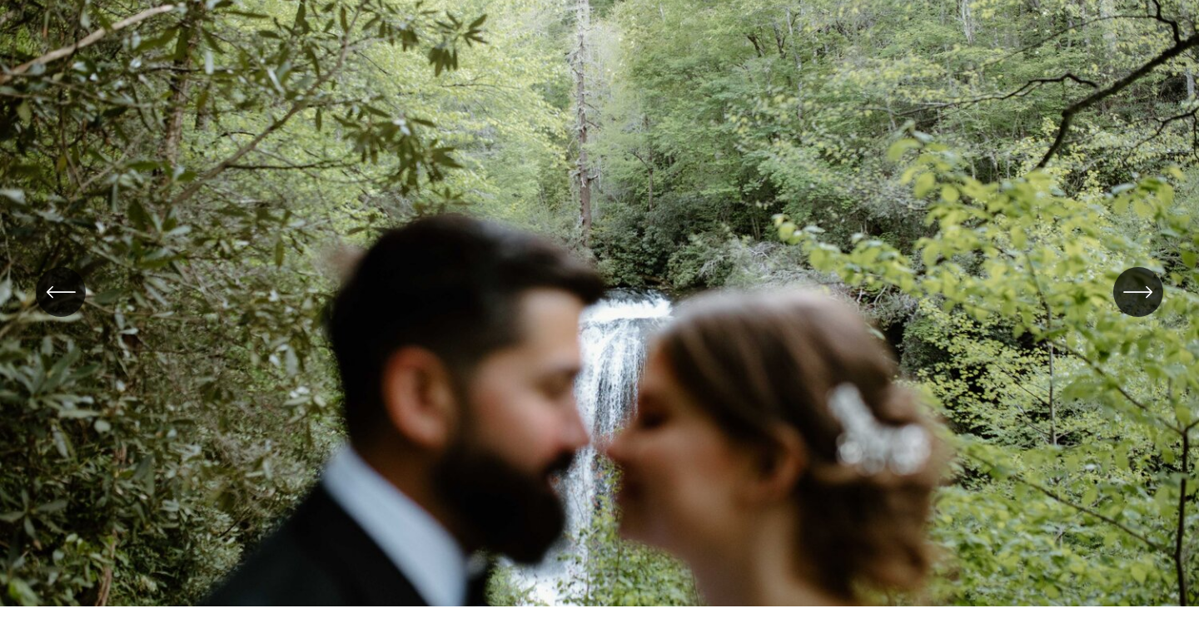
click at [1131, 301] on icon "\a \a \a Next\a \a" at bounding box center [1138, 292] width 30 height 30
